Goal: Entertainment & Leisure: Consume media (video, audio)

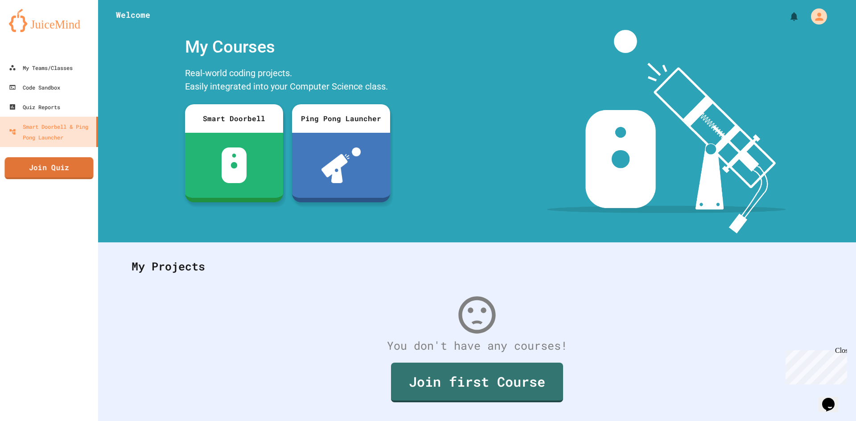
click at [33, 172] on link "Join Quiz" at bounding box center [48, 168] width 89 height 22
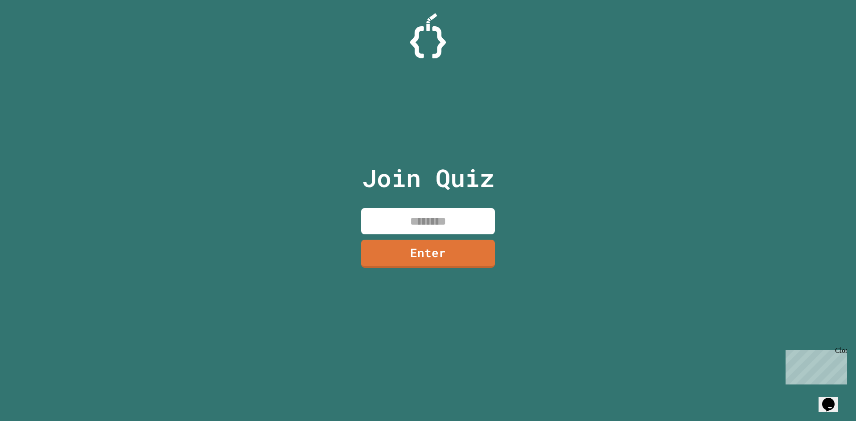
click at [402, 221] on input at bounding box center [428, 221] width 134 height 26
type input "********"
click at [471, 250] on link "Enter" at bounding box center [428, 254] width 134 height 28
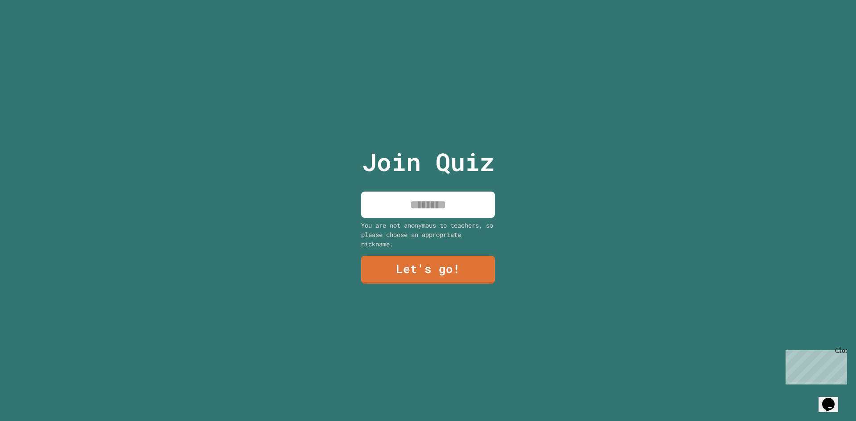
click at [438, 197] on input at bounding box center [428, 205] width 134 height 26
type input "*****"
click at [439, 271] on link "Let's go!" at bounding box center [428, 268] width 134 height 29
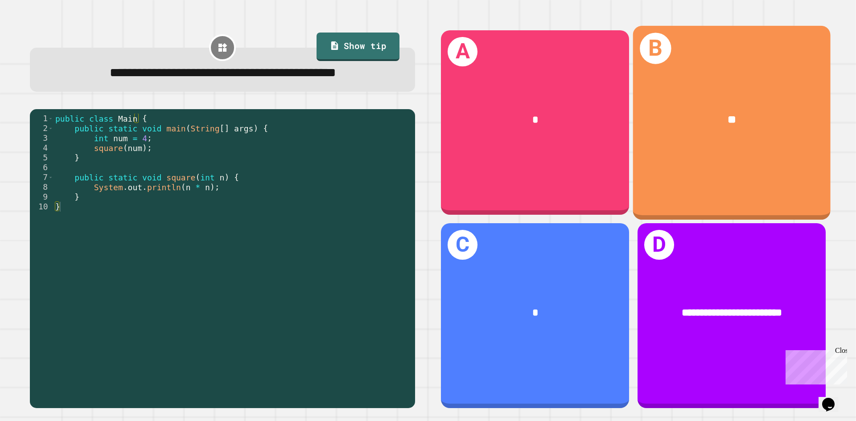
click at [680, 146] on div "**" at bounding box center [731, 120] width 197 height 60
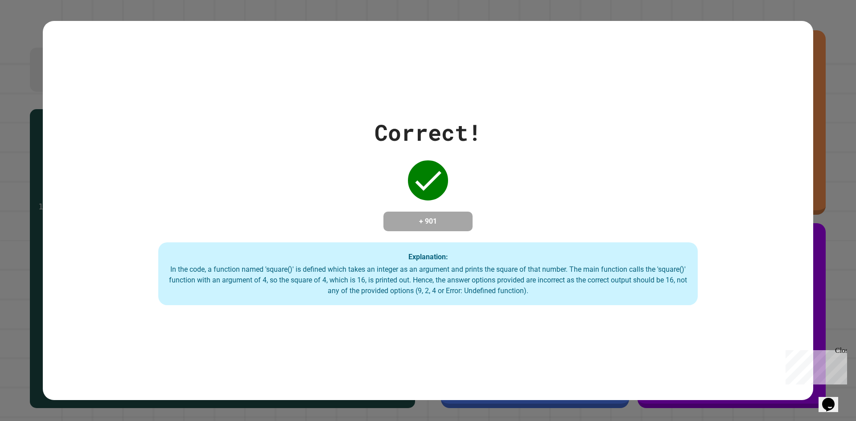
click at [844, 354] on div "Close" at bounding box center [840, 352] width 11 height 11
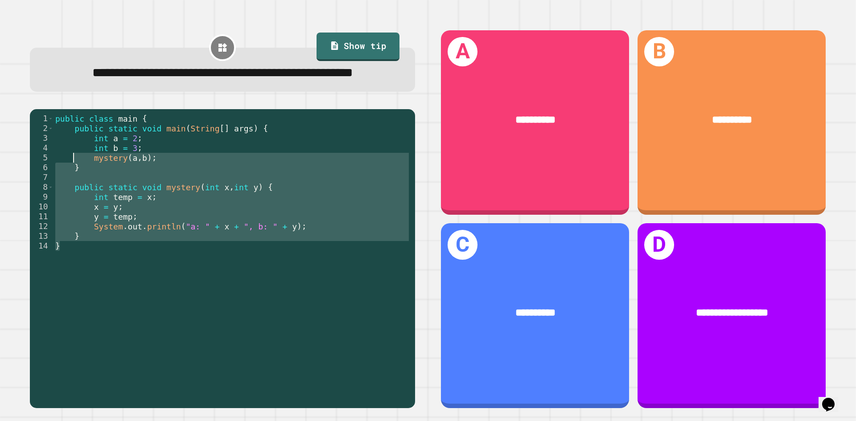
drag, startPoint x: 148, startPoint y: 278, endPoint x: 81, endPoint y: 178, distance: 120.1
click at [81, 178] on div "public class main { public static void main ( String [ ] args ) { int a = 2 ; i…" at bounding box center [231, 246] width 357 height 265
click at [82, 195] on div "public class main { public static void main ( String [ ] args ) { int a = 2 ; i…" at bounding box center [231, 236] width 357 height 245
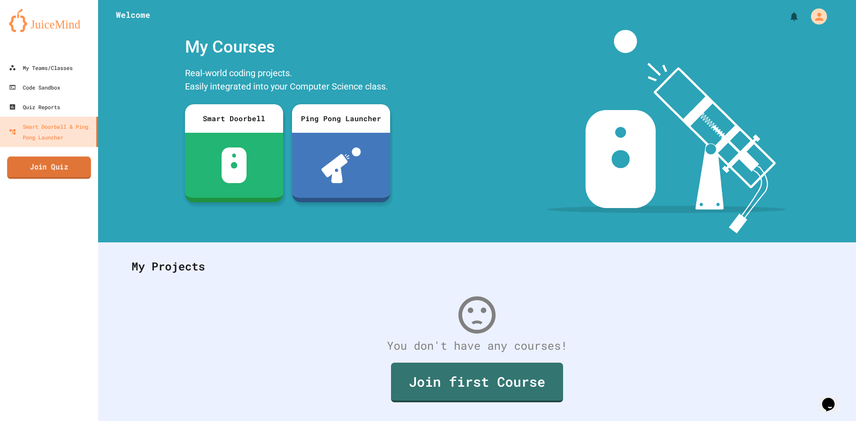
click at [54, 161] on link "Join Quiz" at bounding box center [49, 167] width 84 height 22
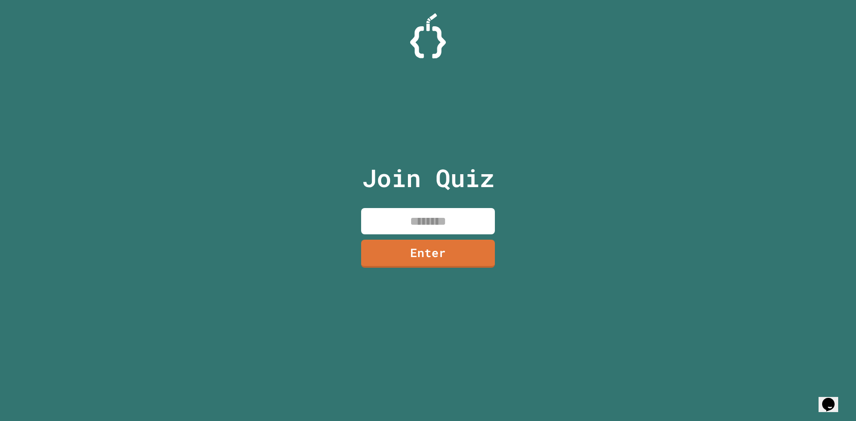
click at [459, 223] on input at bounding box center [428, 221] width 134 height 26
type input "*"
type input "********"
click at [434, 250] on link "Enter" at bounding box center [428, 252] width 135 height 29
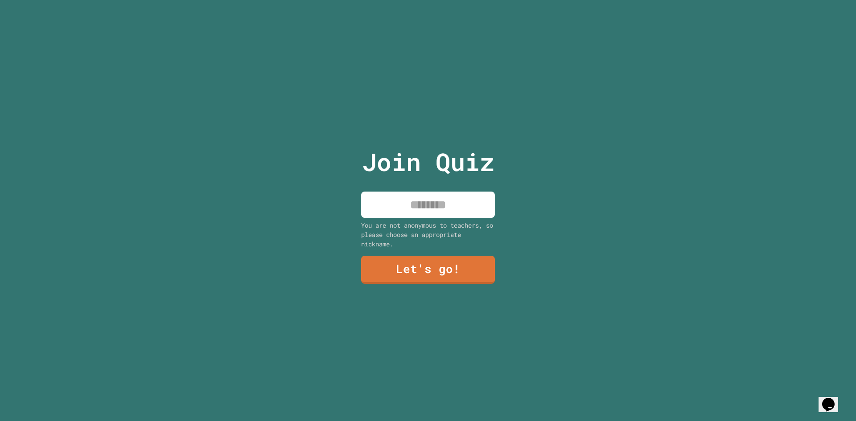
click at [427, 201] on input at bounding box center [428, 205] width 134 height 26
type input "*****"
click at [390, 269] on link "Let's go!" at bounding box center [427, 268] width 125 height 29
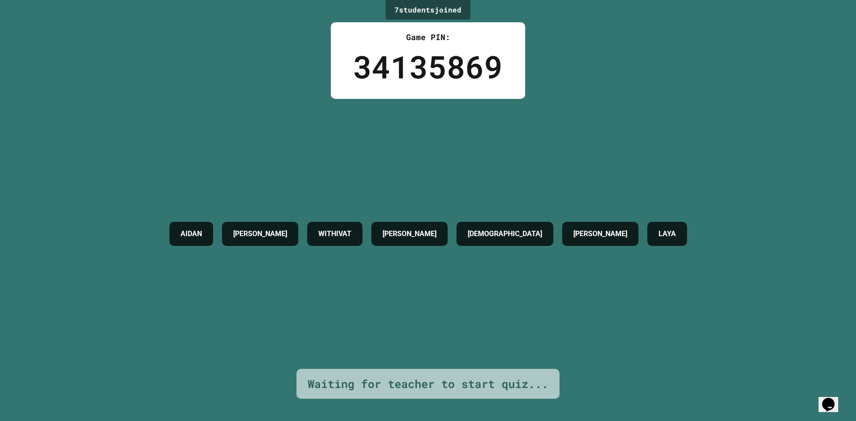
click at [418, 376] on div "Waiting for teacher to start quiz..." at bounding box center [428, 384] width 241 height 17
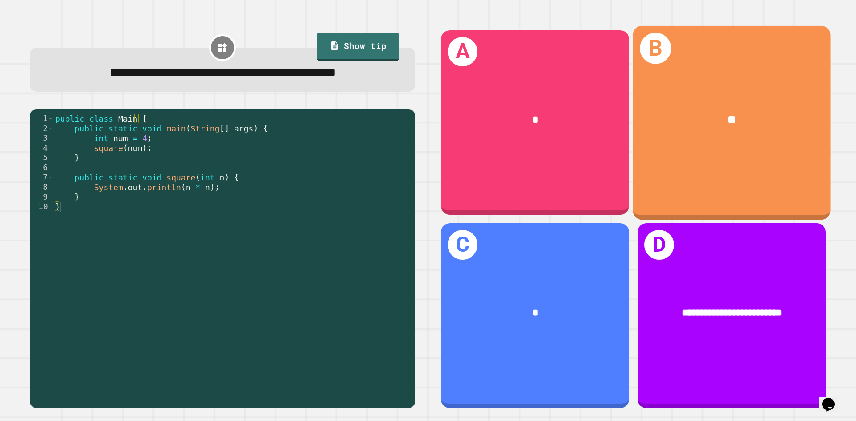
click at [772, 150] on div "B **" at bounding box center [731, 122] width 197 height 194
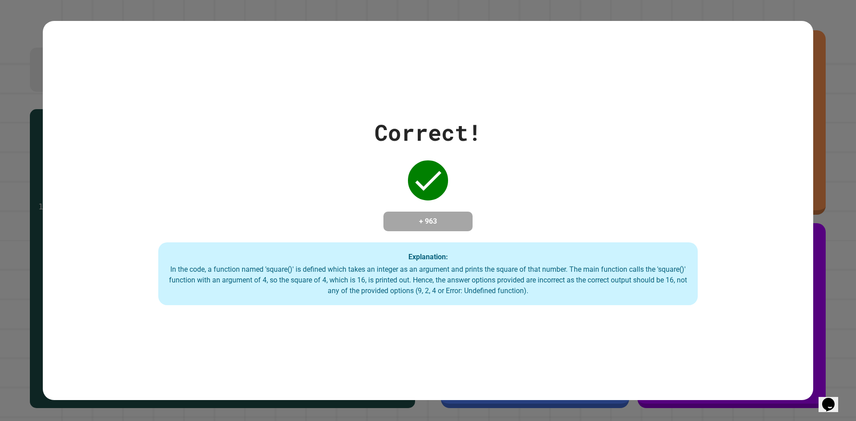
click at [595, 124] on div "Correct! + 963 Explanation: In the code, a function named 'square()' is defined…" at bounding box center [428, 211] width 770 height 190
click at [570, 361] on div "Correct! + 963 Explanation: In the code, a function named 'square()' is defined…" at bounding box center [428, 210] width 770 height 379
click at [589, 136] on div "Correct! + 963 Explanation: In the code, a function named 'square()' is defined…" at bounding box center [428, 211] width 770 height 190
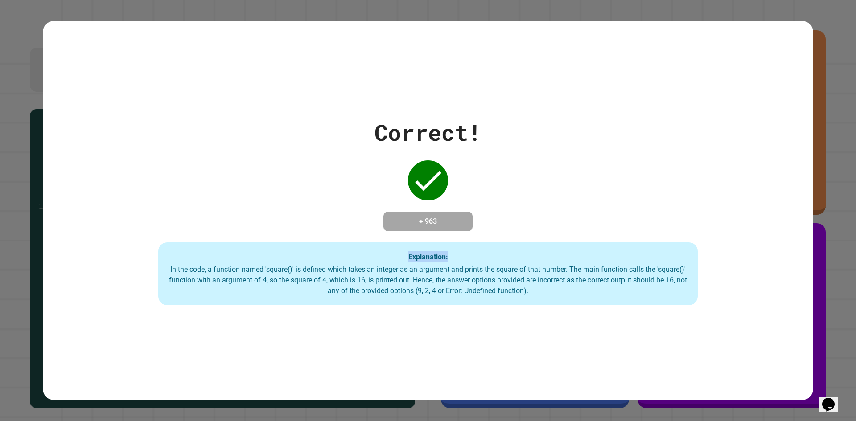
click at [589, 136] on div "Correct! + 963 Explanation: In the code, a function named 'square()' is defined…" at bounding box center [428, 211] width 770 height 190
click at [601, 148] on div "Correct! + 963 Explanation: In the code, a function named 'square()' is defined…" at bounding box center [428, 211] width 770 height 190
click at [606, 161] on div "Correct! + 963 Explanation: In the code, a function named 'square()' is defined…" at bounding box center [428, 211] width 770 height 190
drag, startPoint x: 606, startPoint y: 163, endPoint x: 609, endPoint y: 175, distance: 12.9
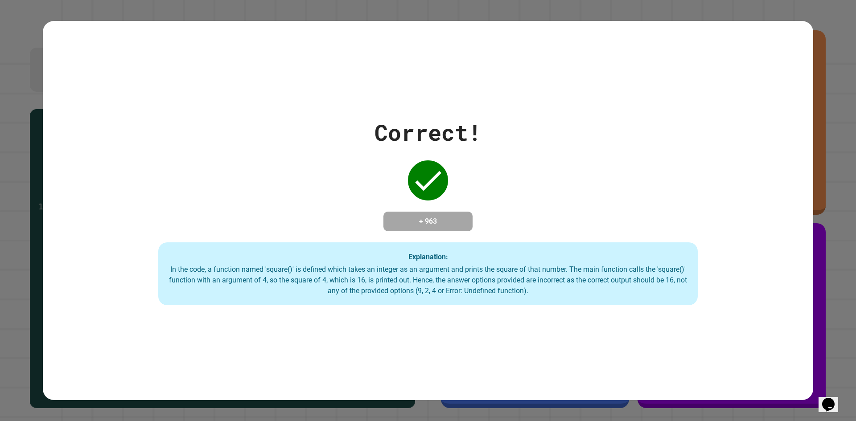
click at [609, 172] on div "Correct! + 963 Explanation: In the code, a function named 'square()' is defined…" at bounding box center [428, 211] width 770 height 190
click at [609, 175] on div "Correct! + 963 Explanation: In the code, a function named 'square()' is defined…" at bounding box center [428, 211] width 770 height 190
click at [609, 176] on div "Correct! + 963 Explanation: In the code, a function named 'square()' is defined…" at bounding box center [428, 211] width 770 height 190
click at [615, 184] on div "Correct! + 963 Explanation: In the code, a function named 'square()' is defined…" at bounding box center [428, 211] width 770 height 190
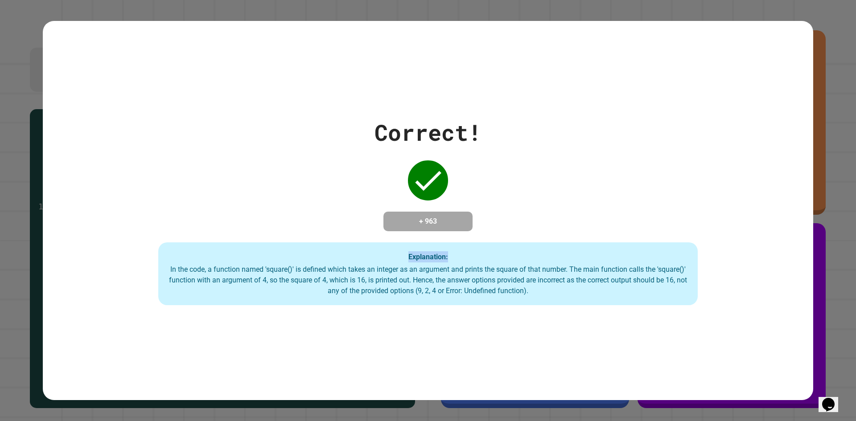
click at [615, 184] on div "Correct! + 963 Explanation: In the code, a function named 'square()' is defined…" at bounding box center [428, 211] width 770 height 190
drag, startPoint x: 615, startPoint y: 184, endPoint x: 630, endPoint y: 165, distance: 24.1
click at [616, 187] on div "Correct! + 963 Explanation: In the code, a function named 'square()' is defined…" at bounding box center [428, 211] width 770 height 190
click at [644, 127] on div "Correct! + 963 Explanation: In the code, a function named 'square()' is defined…" at bounding box center [428, 211] width 770 height 190
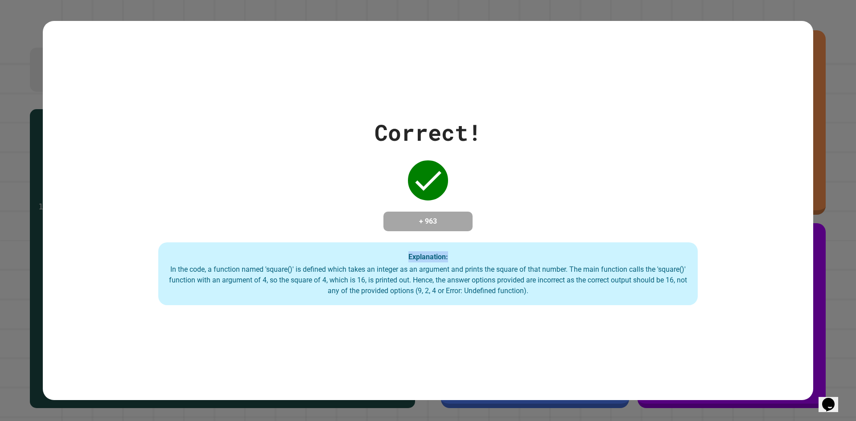
click at [643, 128] on div "Correct! + 963 Explanation: In the code, a function named 'square()' is defined…" at bounding box center [428, 211] width 770 height 190
click at [643, 129] on div "Correct! + 963 Explanation: In the code, a function named 'square()' is defined…" at bounding box center [428, 211] width 770 height 190
click at [615, 134] on div "Correct! + 963 Explanation: In the code, a function named 'square()' is defined…" at bounding box center [428, 211] width 770 height 190
drag, startPoint x: 613, startPoint y: 135, endPoint x: 609, endPoint y: 132, distance: 5.2
click at [614, 134] on div "Correct! + 963 Explanation: In the code, a function named 'square()' is defined…" at bounding box center [428, 211] width 770 height 190
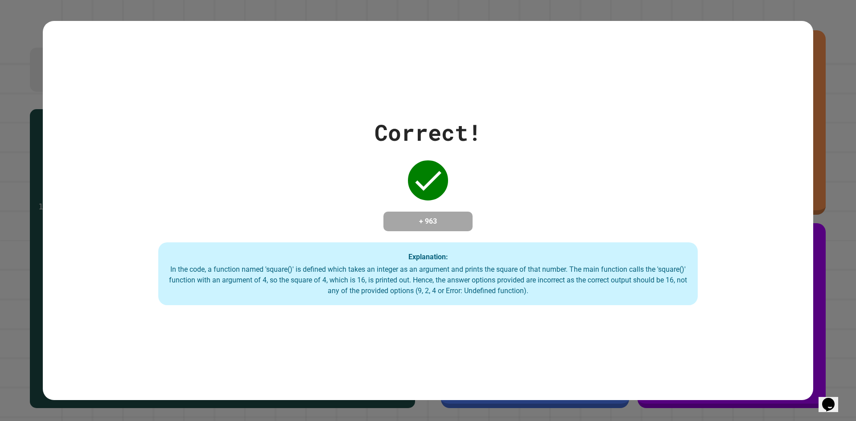
click at [609, 132] on div "Correct! + 963 Explanation: In the code, a function named 'square()' is defined…" at bounding box center [428, 211] width 770 height 190
click at [610, 131] on div "Correct! + 963 Explanation: In the code, a function named 'square()' is defined…" at bounding box center [428, 211] width 770 height 190
click at [611, 131] on div "Correct! + 963 Explanation: In the code, a function named 'square()' is defined…" at bounding box center [428, 211] width 770 height 190
drag, startPoint x: 617, startPoint y: 129, endPoint x: 585, endPoint y: 166, distance: 49.6
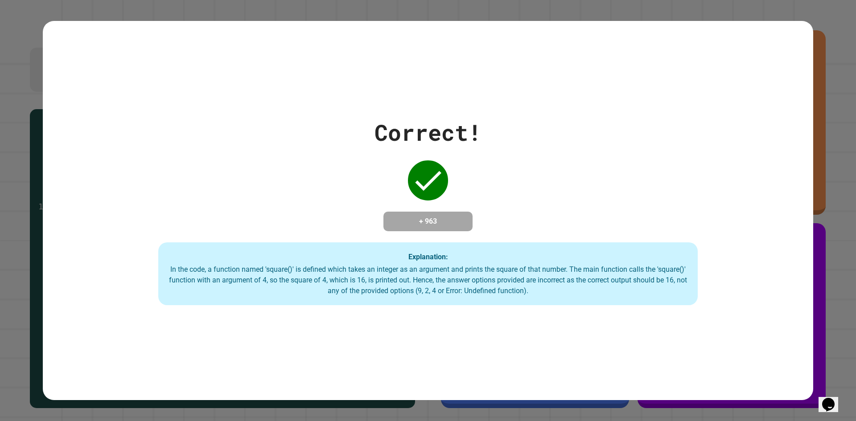
click at [618, 128] on div "Correct! + 963 Explanation: In the code, a function named 'square()' is defined…" at bounding box center [428, 211] width 770 height 190
click at [586, 167] on div "Correct! + 963 Explanation: In the code, a function named 'square()' is defined…" at bounding box center [428, 211] width 770 height 190
click at [599, 156] on div "Correct! + 963 Explanation: In the code, a function named 'square()' is defined…" at bounding box center [428, 211] width 770 height 190
click at [611, 162] on div "Correct! + 963 Explanation: In the code, a function named 'square()' is defined…" at bounding box center [428, 211] width 770 height 190
click at [618, 168] on div "Correct! + 963 Explanation: In the code, a function named 'square()' is defined…" at bounding box center [428, 211] width 770 height 190
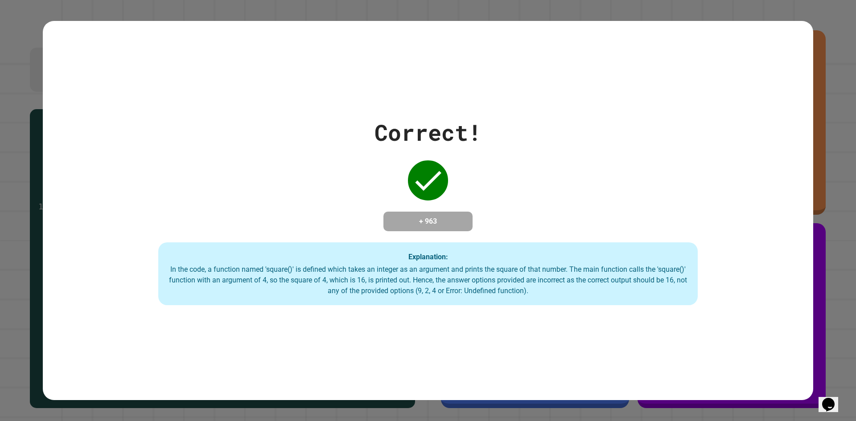
click at [622, 164] on div "Correct! + 963 Explanation: In the code, a function named 'square()' is defined…" at bounding box center [428, 211] width 770 height 190
click at [619, 161] on div "Correct! + 963 Explanation: In the code, a function named 'square()' is defined…" at bounding box center [428, 211] width 770 height 190
click at [605, 152] on div "Correct! + 963 Explanation: In the code, a function named 'square()' is defined…" at bounding box center [428, 211] width 770 height 190
click at [598, 148] on div "Correct! + 963 Explanation: In the code, a function named 'square()' is defined…" at bounding box center [428, 211] width 770 height 190
drag, startPoint x: 557, startPoint y: 153, endPoint x: 554, endPoint y: 160, distance: 7.2
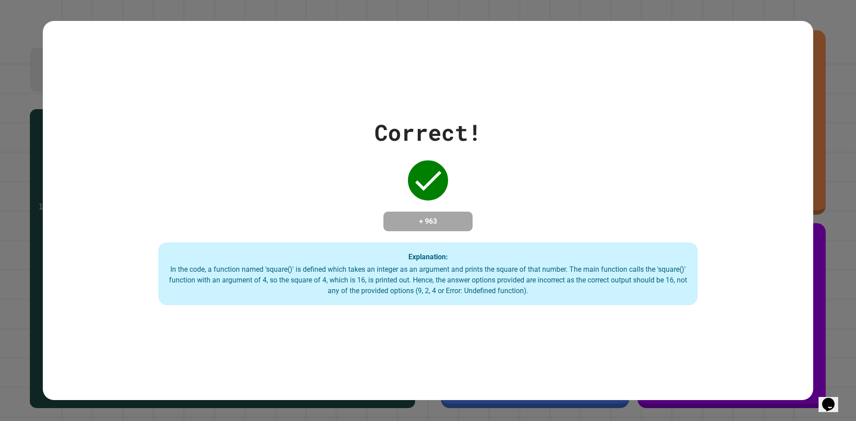
click at [559, 153] on div "Correct! + 963 Explanation: In the code, a function named 'square()' is defined…" at bounding box center [428, 211] width 770 height 190
click at [549, 149] on div "Correct! + 963 Explanation: In the code, a function named 'square()' is defined…" at bounding box center [428, 211] width 770 height 190
click at [538, 145] on div "Correct! + 963 Explanation: In the code, a function named 'square()' is defined…" at bounding box center [428, 211] width 770 height 190
click at [550, 144] on div "Correct! + 963 Explanation: In the code, a function named 'square()' is defined…" at bounding box center [428, 211] width 770 height 190
click at [591, 153] on div "Correct! + 963 Explanation: In the code, a function named 'square()' is defined…" at bounding box center [428, 211] width 770 height 190
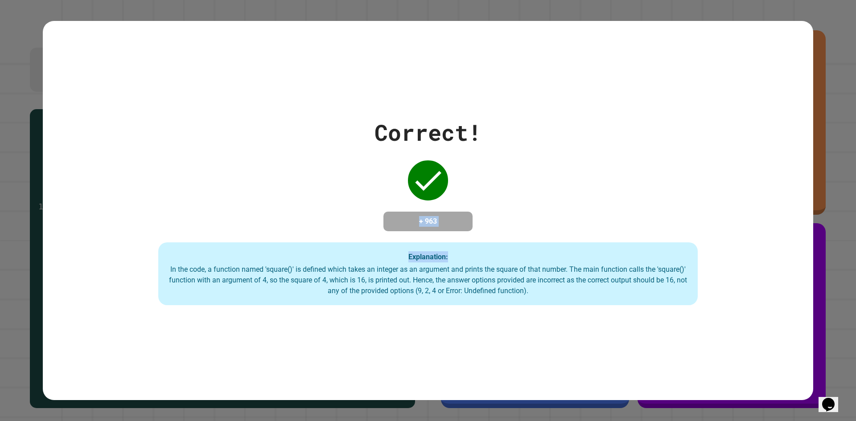
click at [586, 133] on div "Correct! + 963 Explanation: In the code, a function named 'square()' is defined…" at bounding box center [428, 211] width 770 height 190
click at [646, 161] on div "Correct! + 963 Explanation: In the code, a function named 'square()' is defined…" at bounding box center [428, 211] width 770 height 190
click at [627, 151] on div "Correct! + 963 Explanation: In the code, a function named 'square()' is defined…" at bounding box center [428, 211] width 770 height 190
click at [593, 148] on div "Correct! + 963 Explanation: In the code, a function named 'square()' is defined…" at bounding box center [428, 211] width 770 height 190
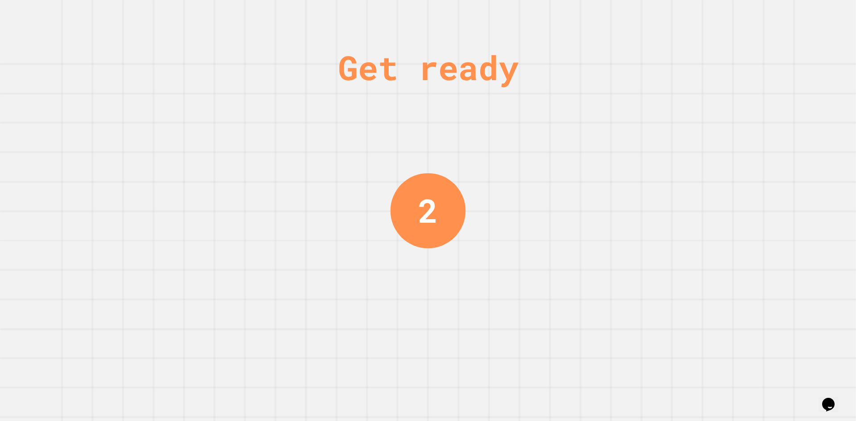
click at [646, 144] on div "Get ready 2" at bounding box center [428, 210] width 856 height 421
drag, startPoint x: 640, startPoint y: 146, endPoint x: 619, endPoint y: 152, distance: 22.2
click at [640, 150] on div "Get ready 2" at bounding box center [428, 210] width 856 height 421
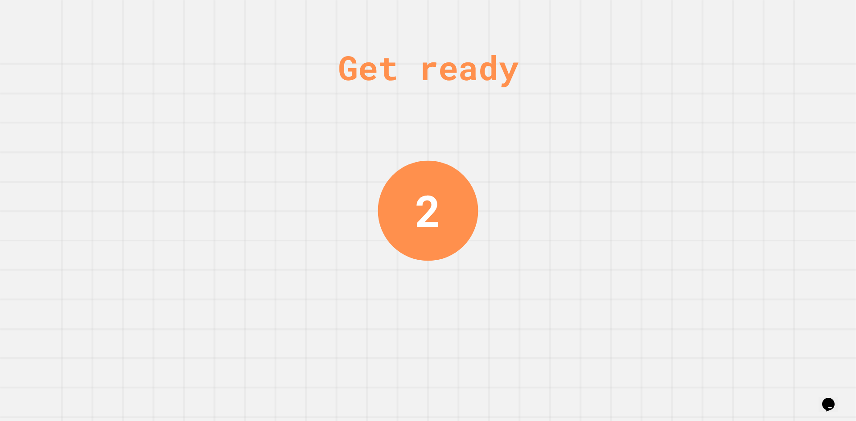
click at [619, 152] on div "Get ready 2" at bounding box center [428, 210] width 856 height 421
click at [611, 144] on div "Get ready 2" at bounding box center [428, 210] width 856 height 421
click at [592, 136] on div "Get ready 2" at bounding box center [428, 210] width 856 height 421
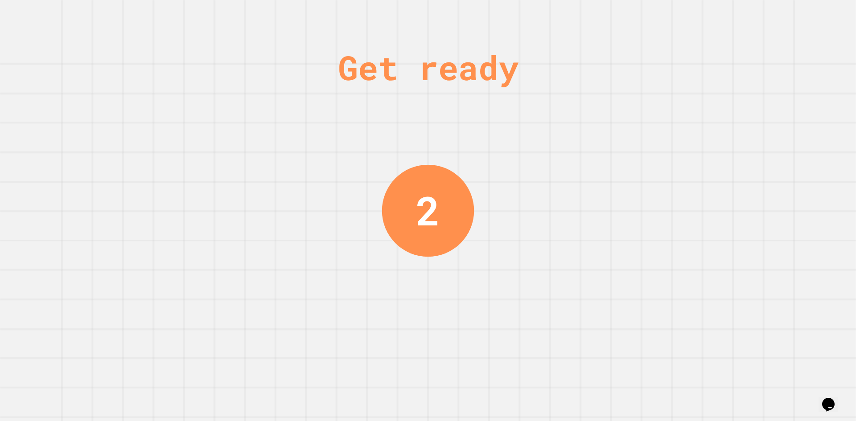
click at [570, 120] on div "Get ready 2" at bounding box center [428, 210] width 856 height 421
click at [568, 117] on div "Get ready 2" at bounding box center [428, 210] width 856 height 421
click at [568, 116] on div "Get ready 2" at bounding box center [428, 210] width 856 height 421
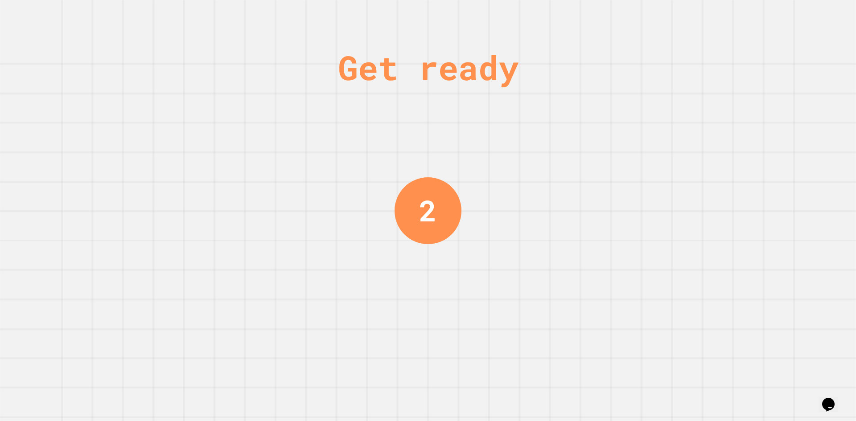
click at [568, 124] on div "Get ready 2" at bounding box center [428, 210] width 856 height 421
click at [566, 144] on div "Get ready 2" at bounding box center [428, 210] width 856 height 421
click at [572, 152] on div "Get ready 2" at bounding box center [428, 210] width 856 height 421
click at [579, 143] on div "Get ready 1" at bounding box center [428, 210] width 856 height 421
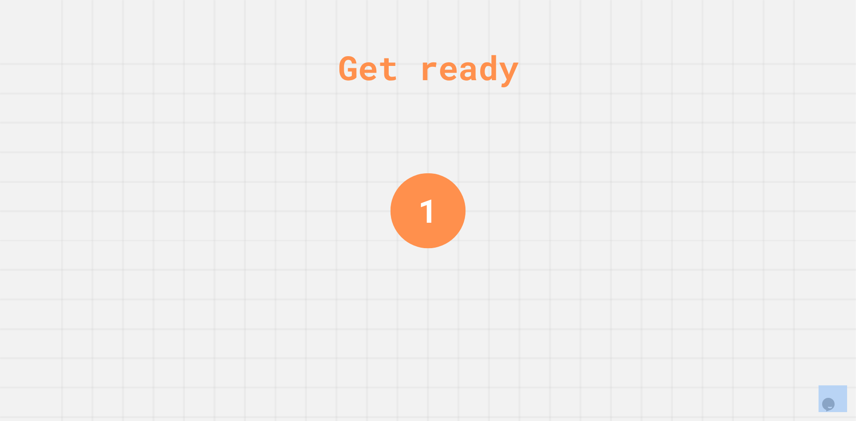
click at [579, 136] on div "Get ready 1" at bounding box center [428, 210] width 856 height 421
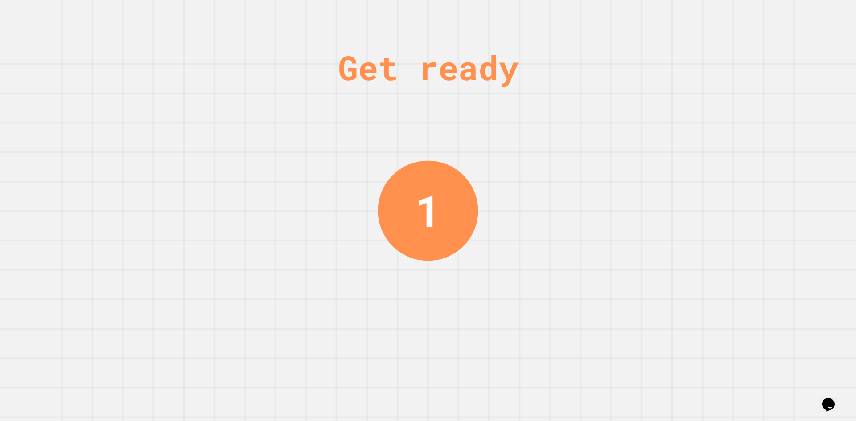
click at [577, 137] on div "Get ready 1" at bounding box center [428, 210] width 856 height 421
click at [577, 139] on div "Get ready 1" at bounding box center [428, 210] width 856 height 421
click at [576, 146] on div "Get ready 1" at bounding box center [428, 210] width 856 height 421
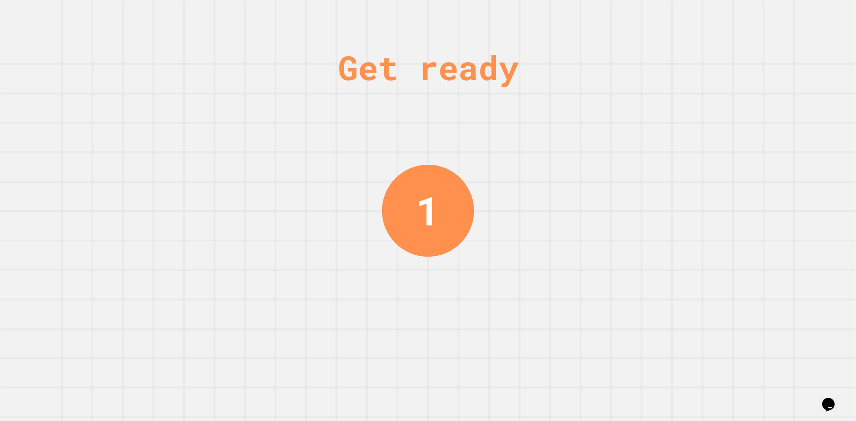
click at [584, 140] on div "Get ready 1" at bounding box center [428, 210] width 856 height 421
click at [574, 148] on div "Get ready 1" at bounding box center [428, 210] width 856 height 421
click at [575, 145] on div "Get ready 1" at bounding box center [428, 210] width 856 height 421
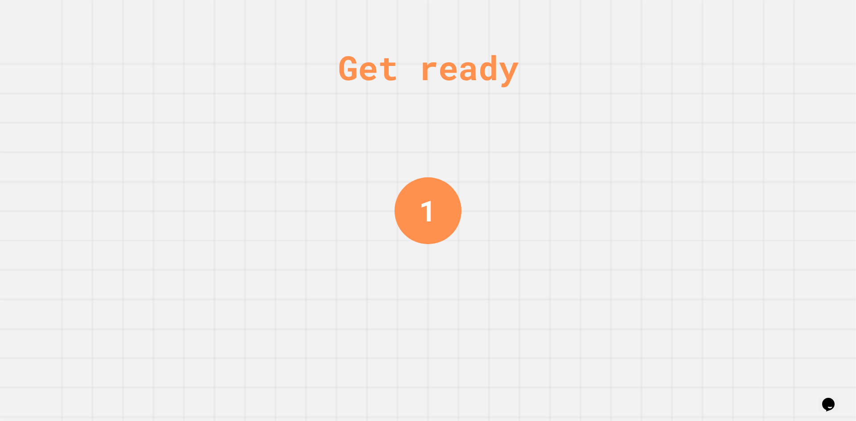
click at [577, 150] on div "Get ready 1" at bounding box center [428, 210] width 856 height 421
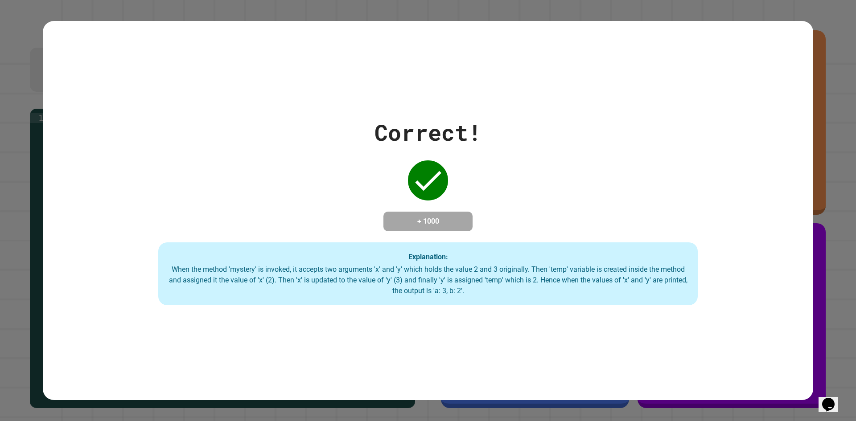
click at [571, 158] on div "Correct! + 1000 Explanation: When the method 'mystery' is invoked, it accepts t…" at bounding box center [428, 211] width 770 height 190
drag, startPoint x: 570, startPoint y: 152, endPoint x: 553, endPoint y: 158, distance: 18.9
click at [570, 155] on div "Correct! + 1000 Explanation: When the method 'mystery' is invoked, it accepts t…" at bounding box center [428, 211] width 770 height 190
click at [553, 158] on div "Correct! + 1000 Explanation: When the method 'mystery' is invoked, it accepts t…" at bounding box center [428, 211] width 770 height 190
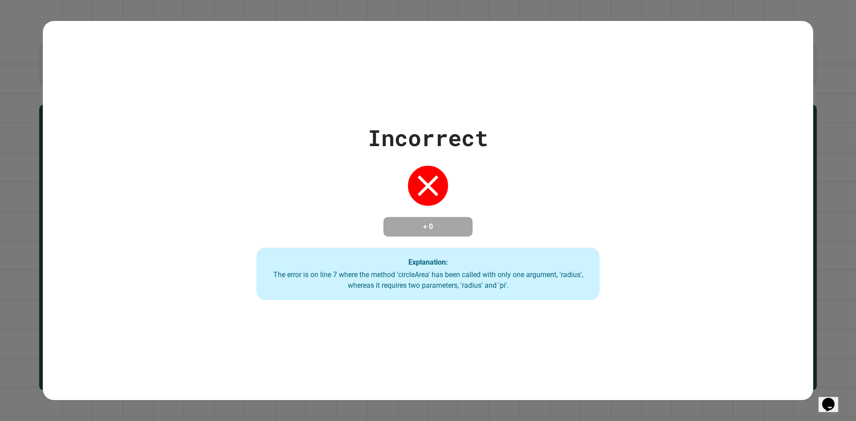
drag, startPoint x: 365, startPoint y: 133, endPoint x: 534, endPoint y: 442, distance: 351.4
click at [534, 421] on html "**********" at bounding box center [428, 210] width 856 height 421
drag, startPoint x: 504, startPoint y: 280, endPoint x: 399, endPoint y: 161, distance: 158.5
click at [408, 168] on div "Incorrect + 0 Explanation: The error is on line 7 where the method 'circleArea'…" at bounding box center [428, 210] width 490 height 179
click at [398, 160] on div "Incorrect + 0 Explanation: The error is on line 7 where the method 'circleArea'…" at bounding box center [428, 210] width 490 height 179
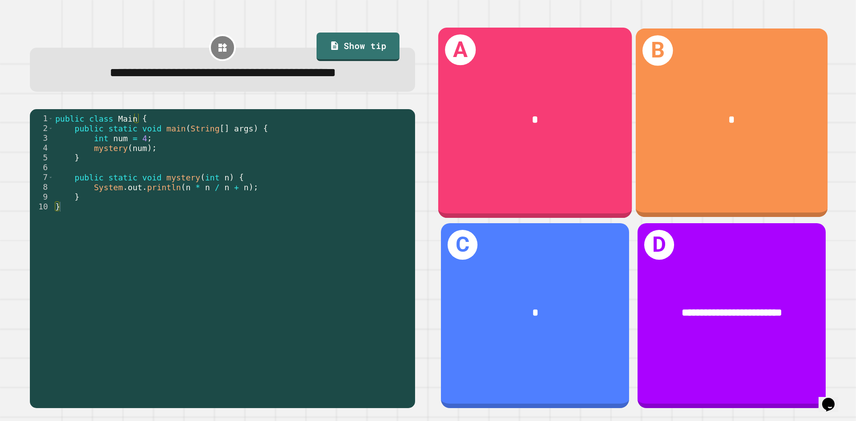
click at [771, 165] on div "B *" at bounding box center [732, 122] width 192 height 189
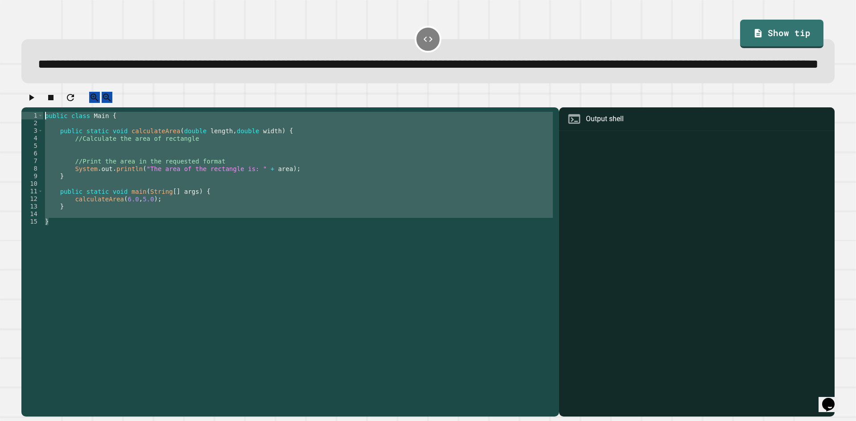
drag, startPoint x: 147, startPoint y: 259, endPoint x: 27, endPoint y: 140, distance: 168.9
click at [27, 140] on div "1 2 3 4 5 6 7 8 9 10 11 12 13 14 15 public class Main { public static void calc…" at bounding box center [289, 261] width 537 height 309
type textarea "**********"
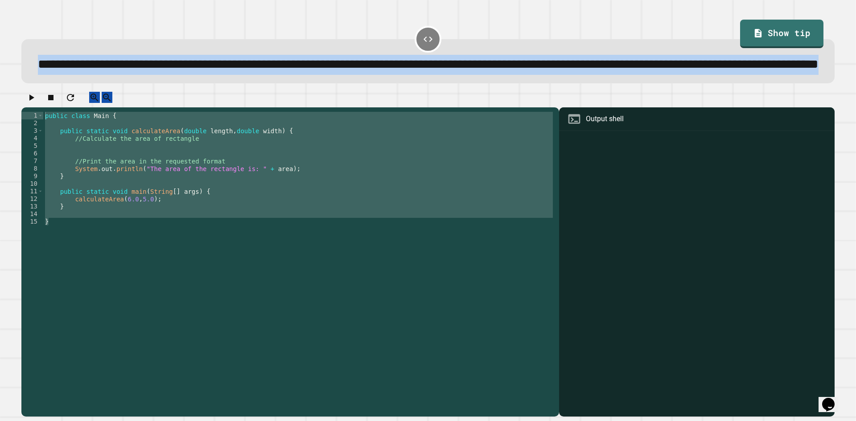
drag, startPoint x: 713, startPoint y: 81, endPoint x: 0, endPoint y: 55, distance: 713.9
click at [0, 55] on div "**********" at bounding box center [428, 210] width 856 height 421
copy span "**********"
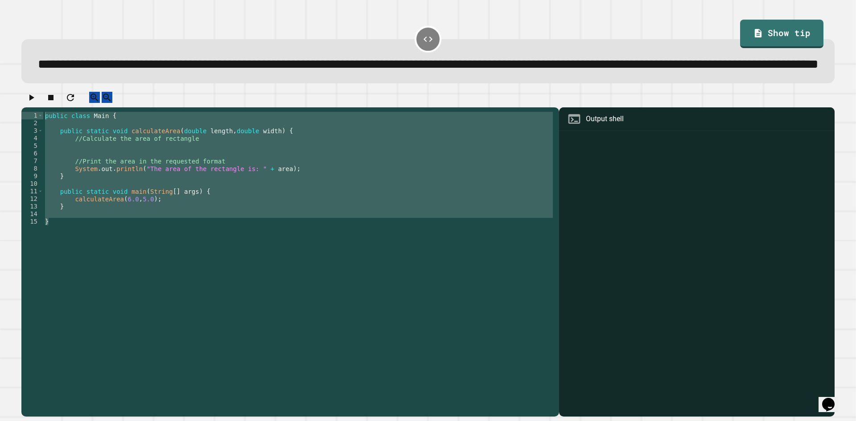
click at [207, 182] on div "public class Main { public static void calculateArea ( double length , double w…" at bounding box center [298, 237] width 511 height 250
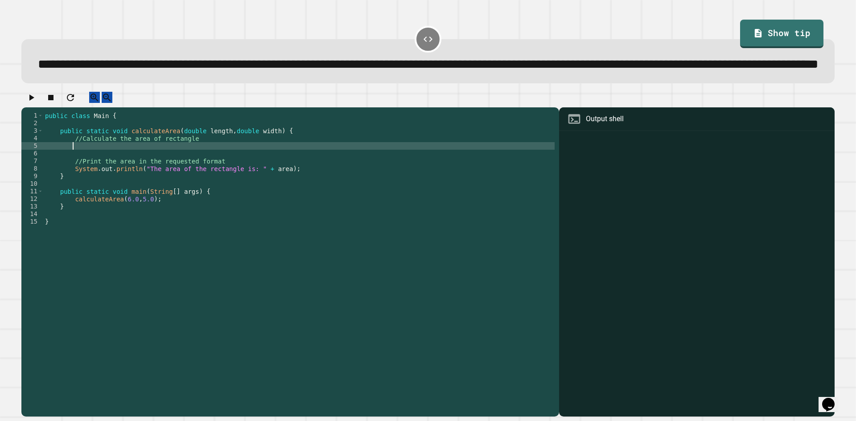
click at [163, 176] on div "public class Main { public static void calculateArea ( double length , double w…" at bounding box center [298, 244] width 511 height 265
type textarea "*"
click at [74, 176] on div "public class Main { public static void calculateArea ( double length , double w…" at bounding box center [298, 244] width 511 height 265
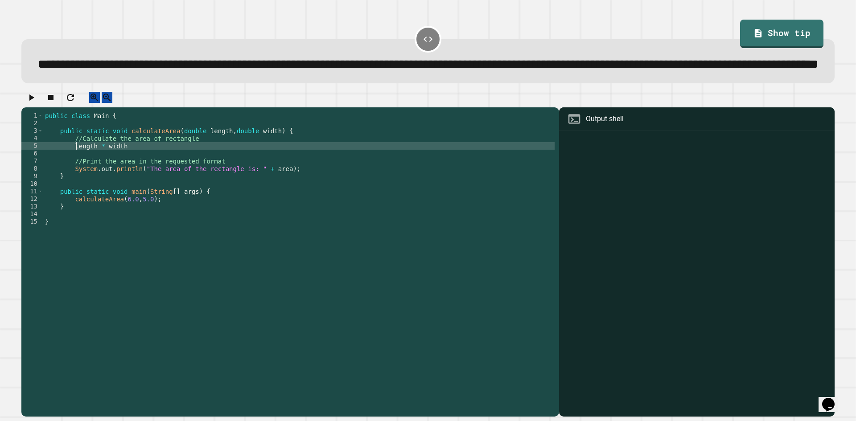
click at [70, 172] on div "public class Main { public static void calculateArea ( double length , double w…" at bounding box center [298, 244] width 511 height 265
click at [71, 175] on div "public class Main { public static void calculateArea ( double length , double w…" at bounding box center [298, 244] width 511 height 265
drag, startPoint x: 49, startPoint y: 118, endPoint x: 44, endPoint y: 120, distance: 5.8
click at [49, 107] on div at bounding box center [427, 100] width 813 height 16
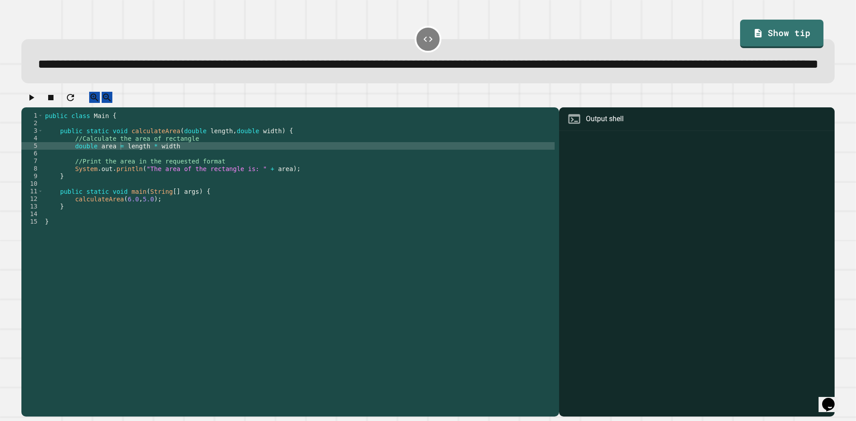
click at [30, 103] on icon "button" at bounding box center [31, 97] width 11 height 11
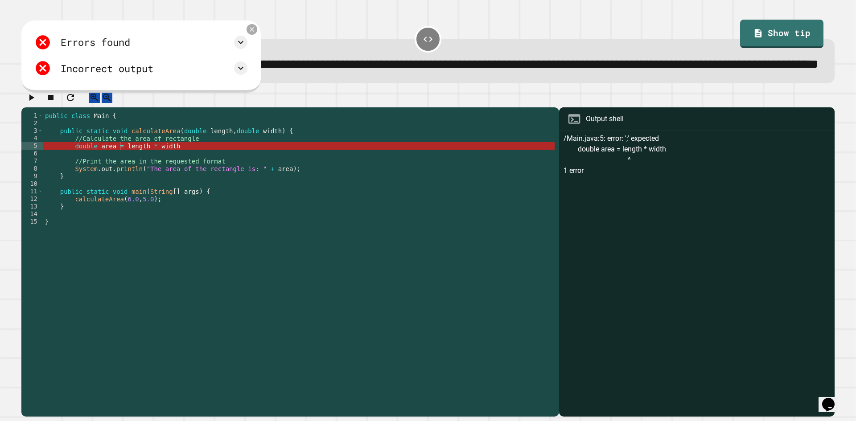
click at [257, 35] on div at bounding box center [251, 29] width 11 height 11
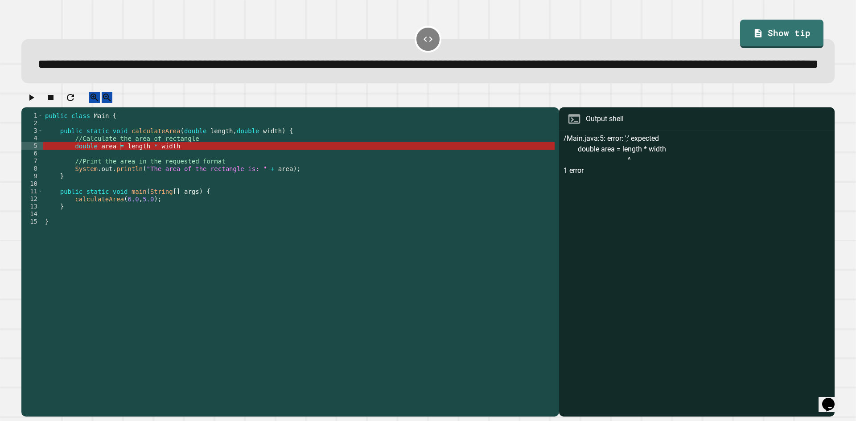
click at [150, 178] on div "public class Main { public static void calculateArea ( double length , double w…" at bounding box center [298, 244] width 511 height 265
click at [230, 175] on div "public class Main { public static void calculateArea ( double length , double w…" at bounding box center [298, 244] width 511 height 265
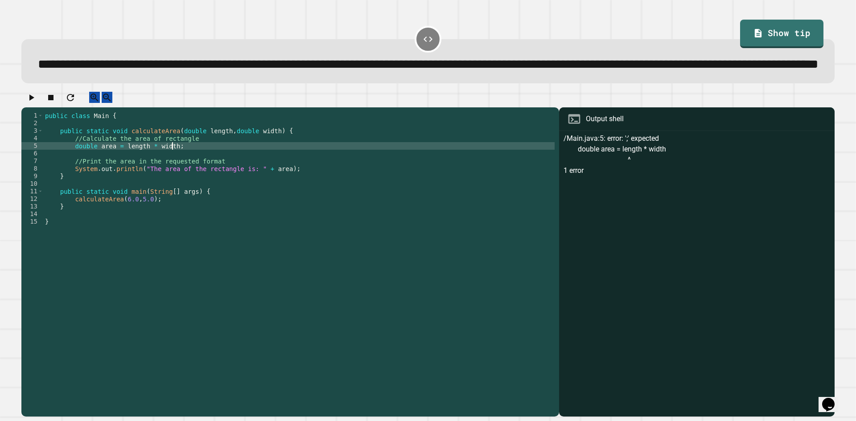
type textarea "**********"
click at [33, 103] on icon "button" at bounding box center [31, 97] width 11 height 11
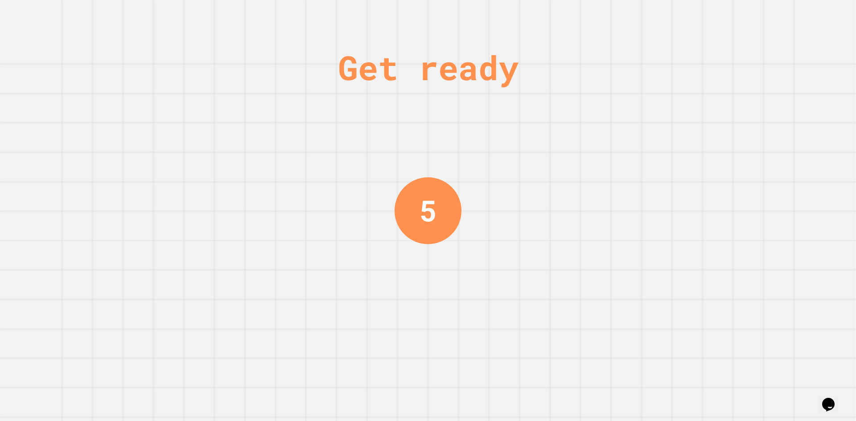
drag, startPoint x: 540, startPoint y: 244, endPoint x: 459, endPoint y: 216, distance: 85.4
click at [459, 216] on div "Get ready 5" at bounding box center [428, 210] width 856 height 421
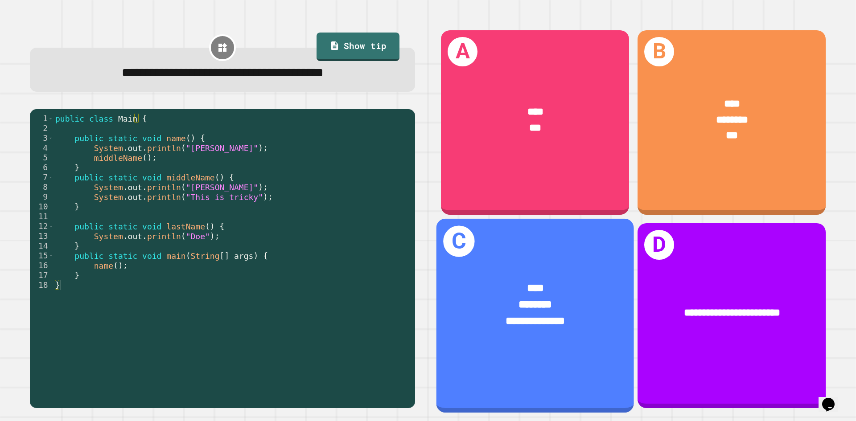
click at [586, 313] on div "**********" at bounding box center [535, 321] width 154 height 16
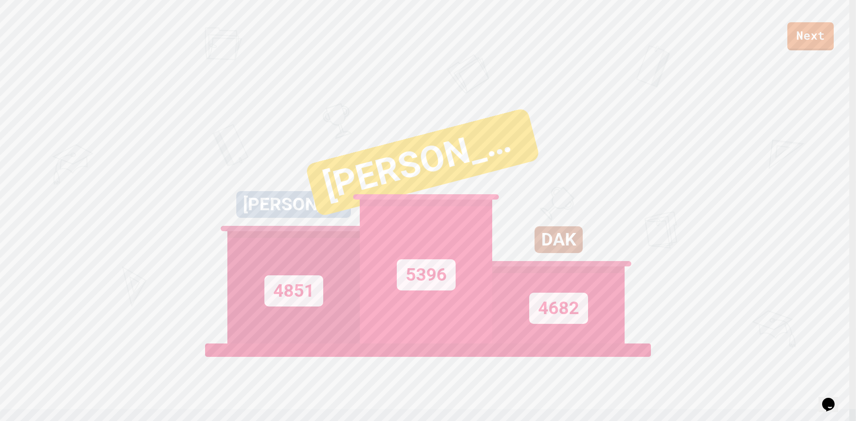
click at [569, 267] on div "4682" at bounding box center [558, 305] width 132 height 77
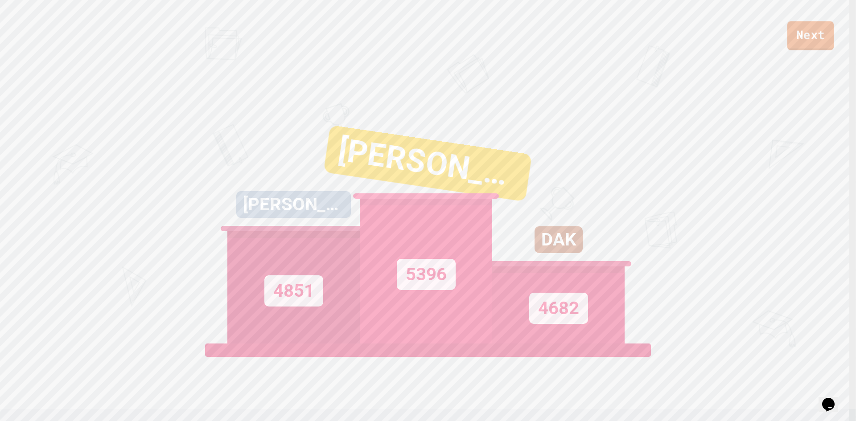
click at [814, 45] on link "Next" at bounding box center [810, 35] width 47 height 29
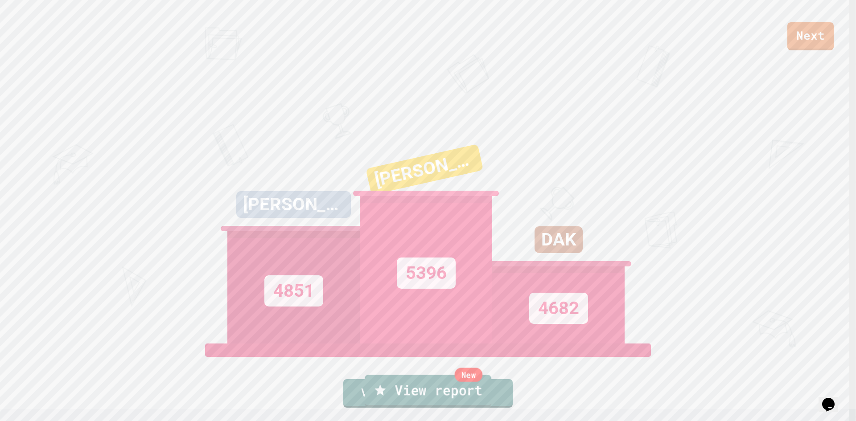
click at [449, 385] on link "New View report" at bounding box center [428, 391] width 127 height 32
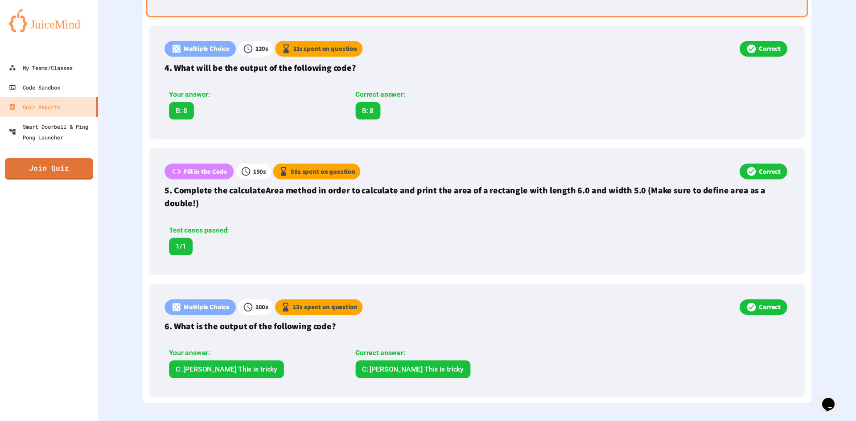
scroll to position [636, 0]
